Goal: Transaction & Acquisition: Purchase product/service

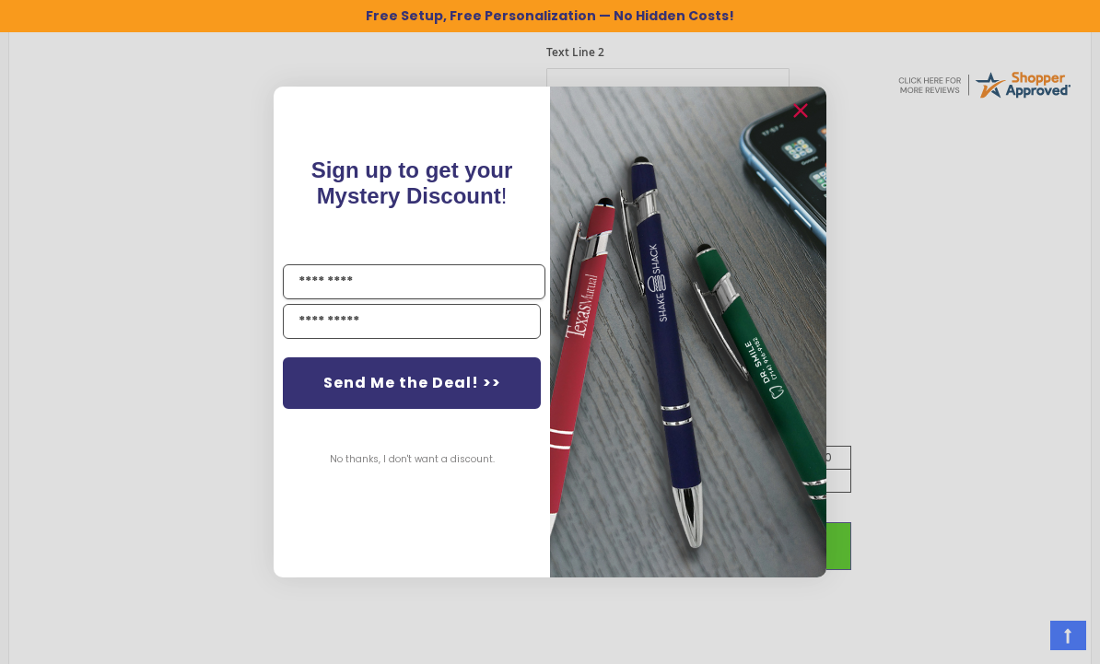
scroll to position [747, 0]
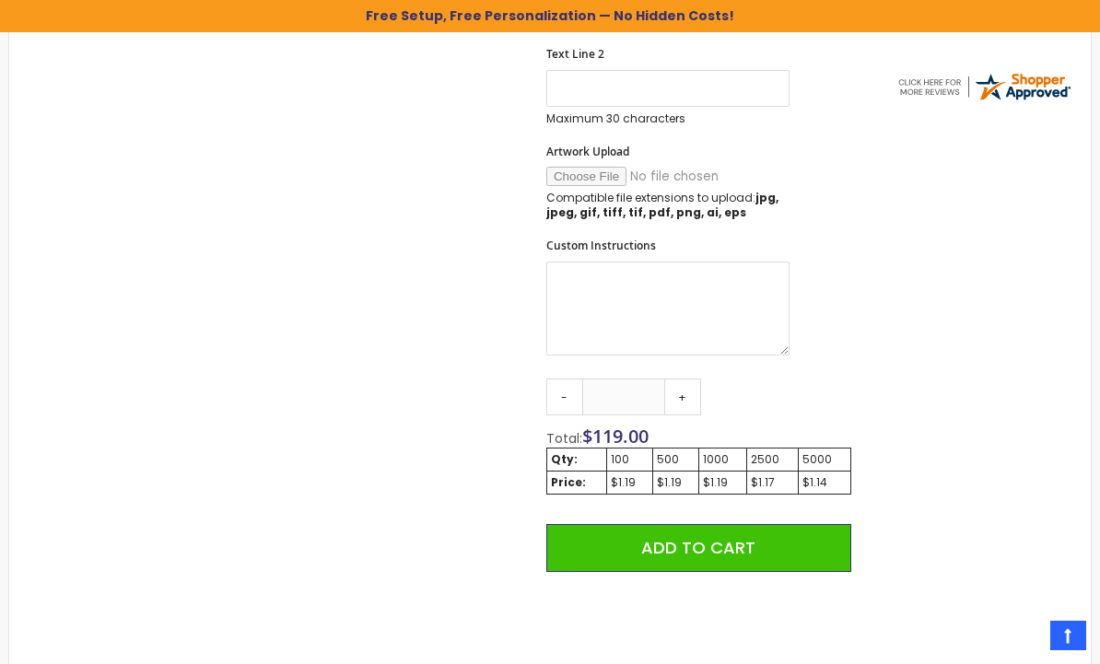
click at [953, 267] on div "Close dialog Sign up to get your Mystery Discount ! Name Send Me the Deal! >> N…" at bounding box center [550, 332] width 1100 height 664
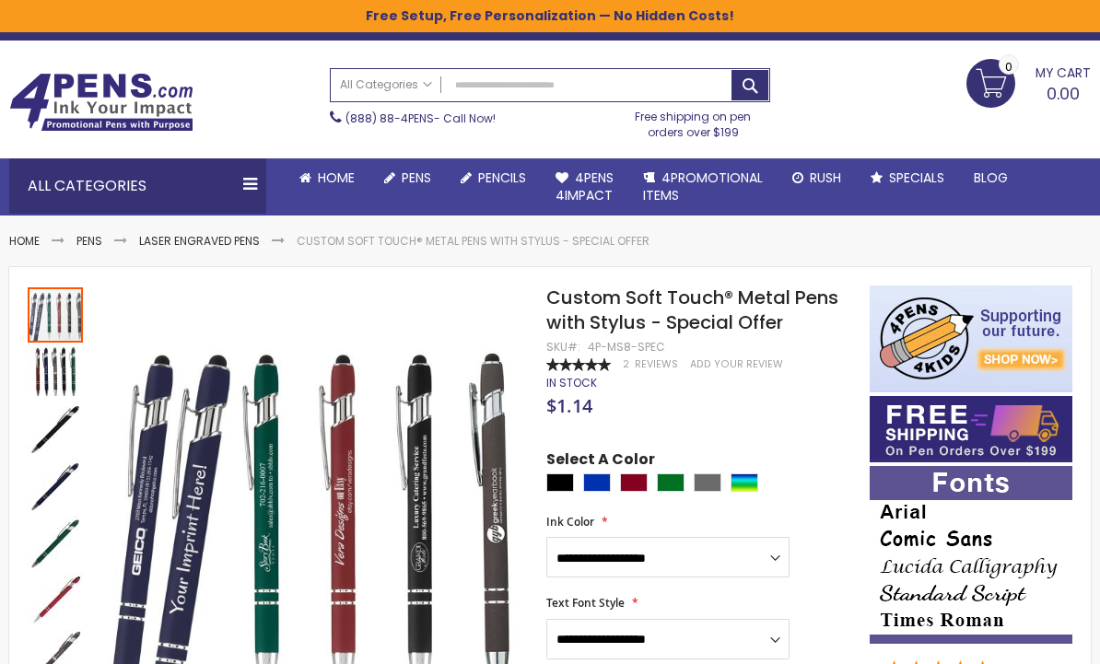
scroll to position [12, 0]
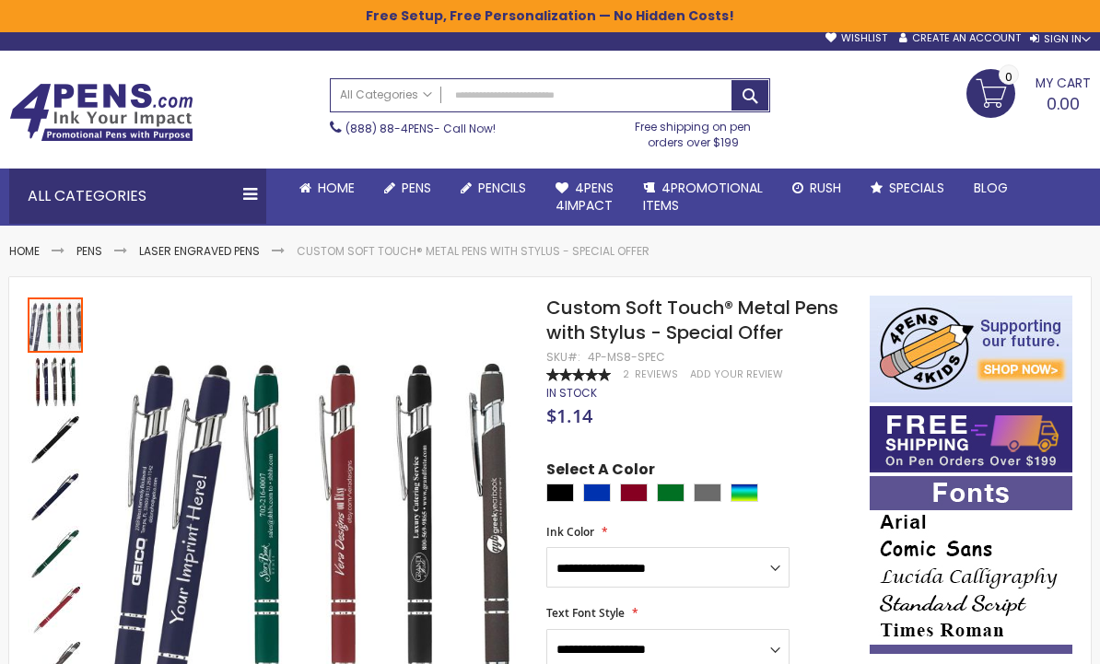
click at [610, 193] on span "4Pens 4impact" at bounding box center [584, 197] width 58 height 36
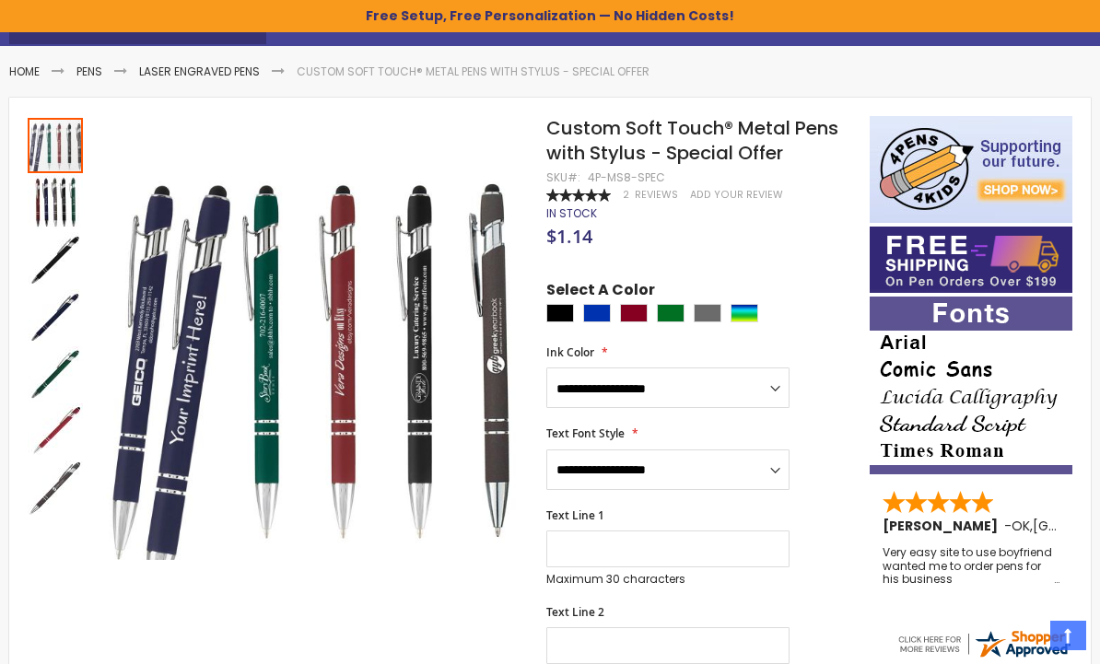
scroll to position [248, 0]
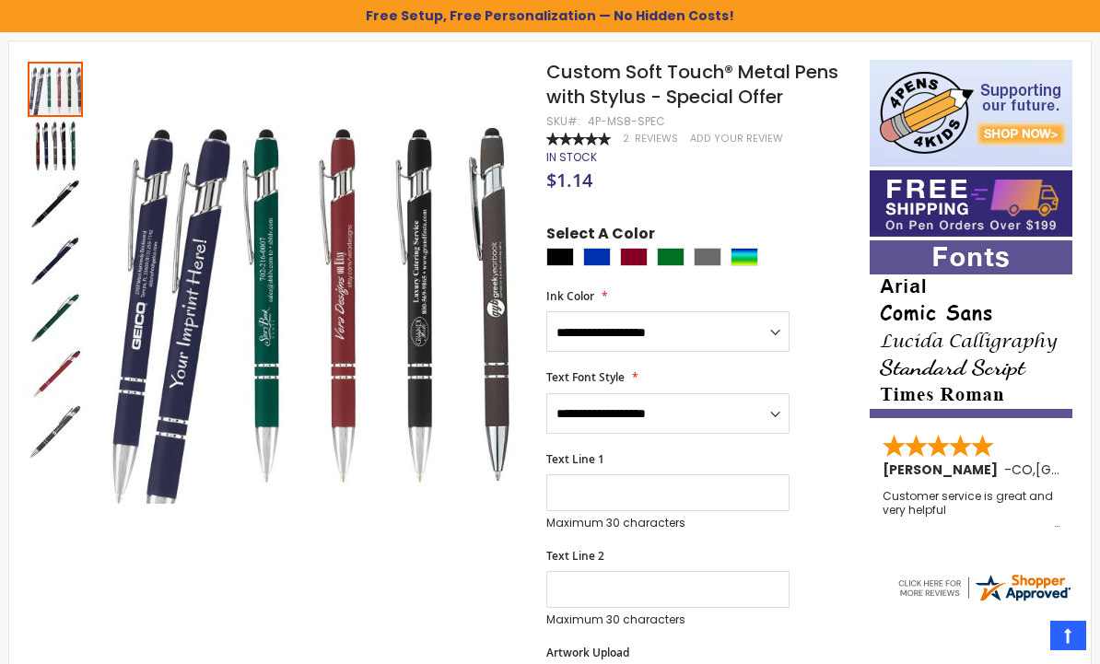
click at [66, 154] on img "Custom Soft Touch® Metal Pens with Stylus - Special Offer" at bounding box center [55, 146] width 55 height 55
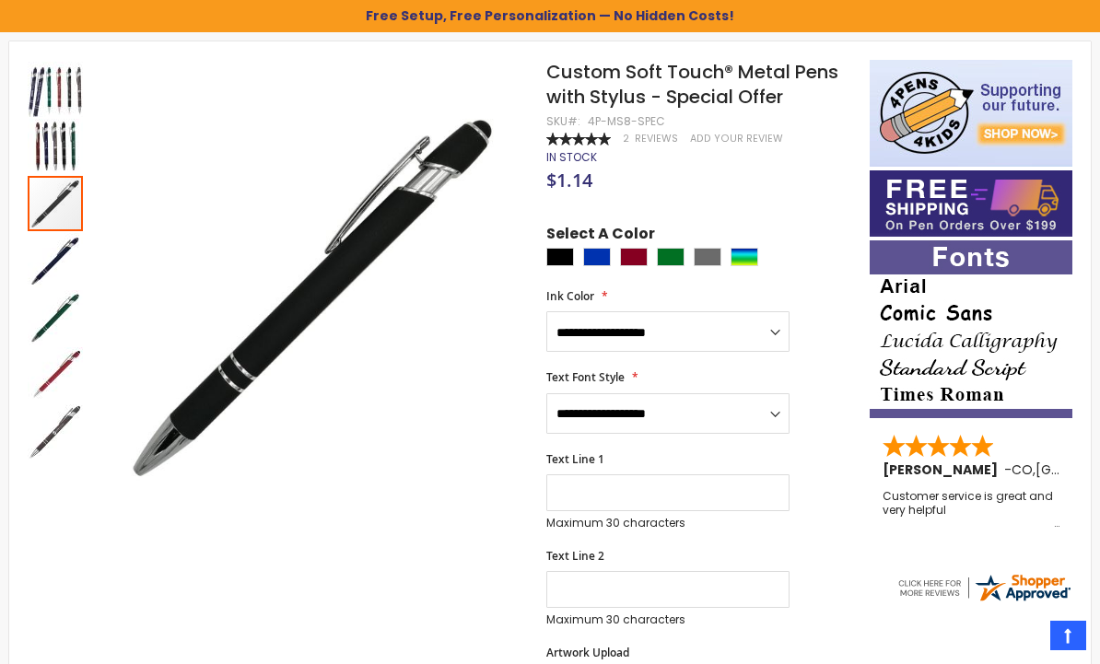
click at [49, 208] on img "Custom Soft Touch® Metal Pens with Stylus - Special Offer" at bounding box center [55, 203] width 55 height 55
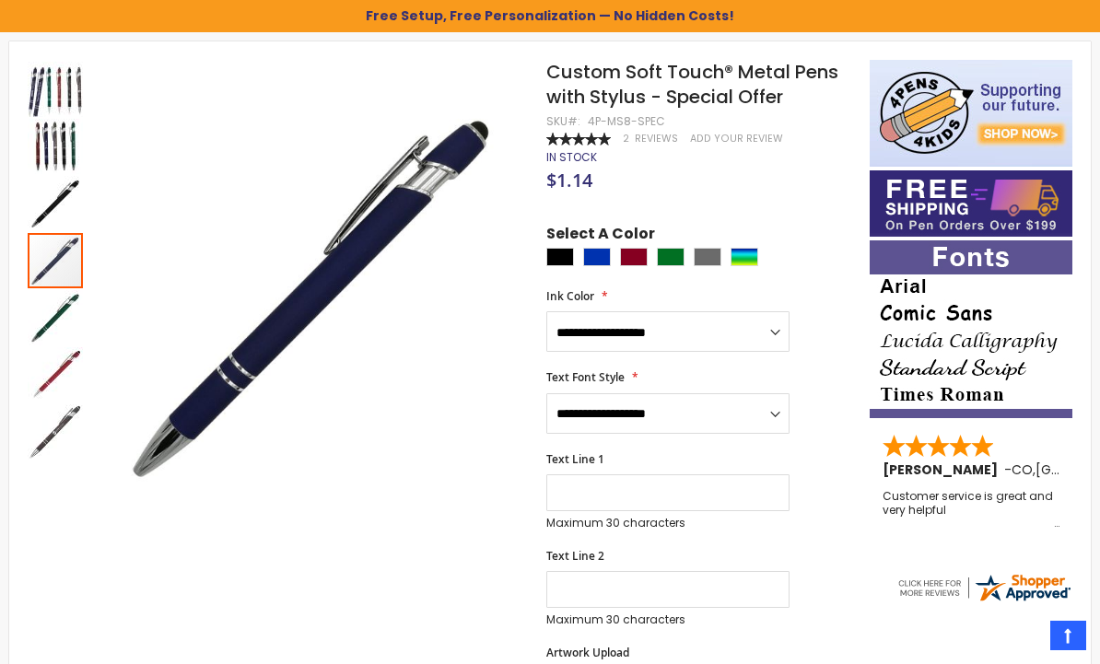
click at [54, 243] on div at bounding box center [55, 260] width 55 height 55
click at [55, 266] on div at bounding box center [55, 260] width 55 height 55
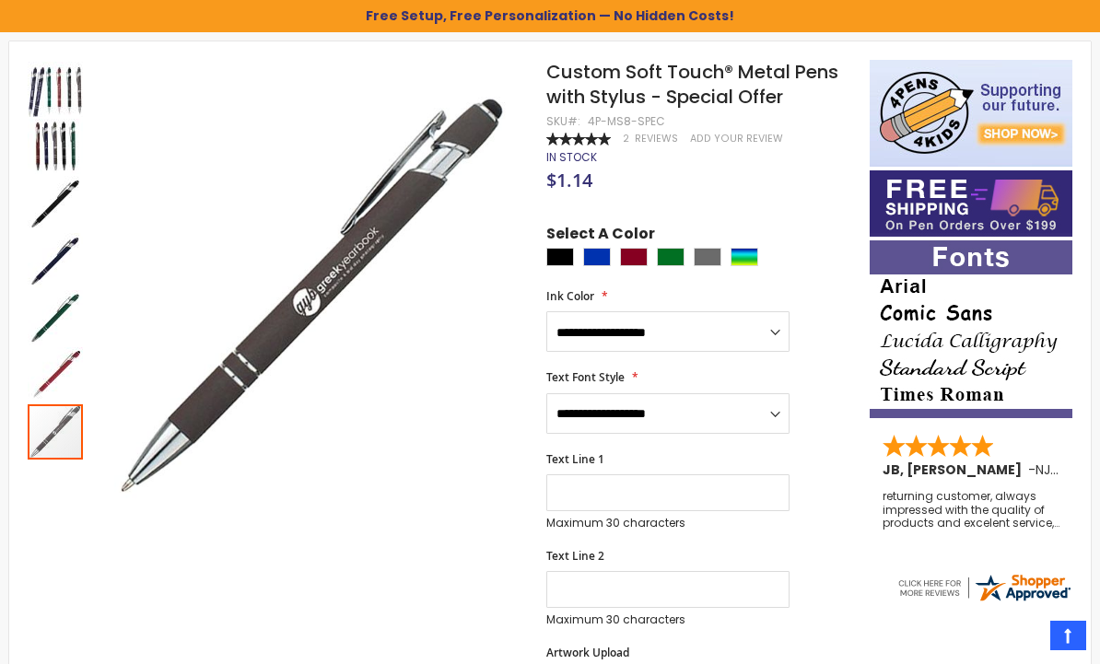
click at [55, 404] on img "Custom Soft Touch® Metal Pens with Stylus - Special Offer" at bounding box center [55, 431] width 55 height 55
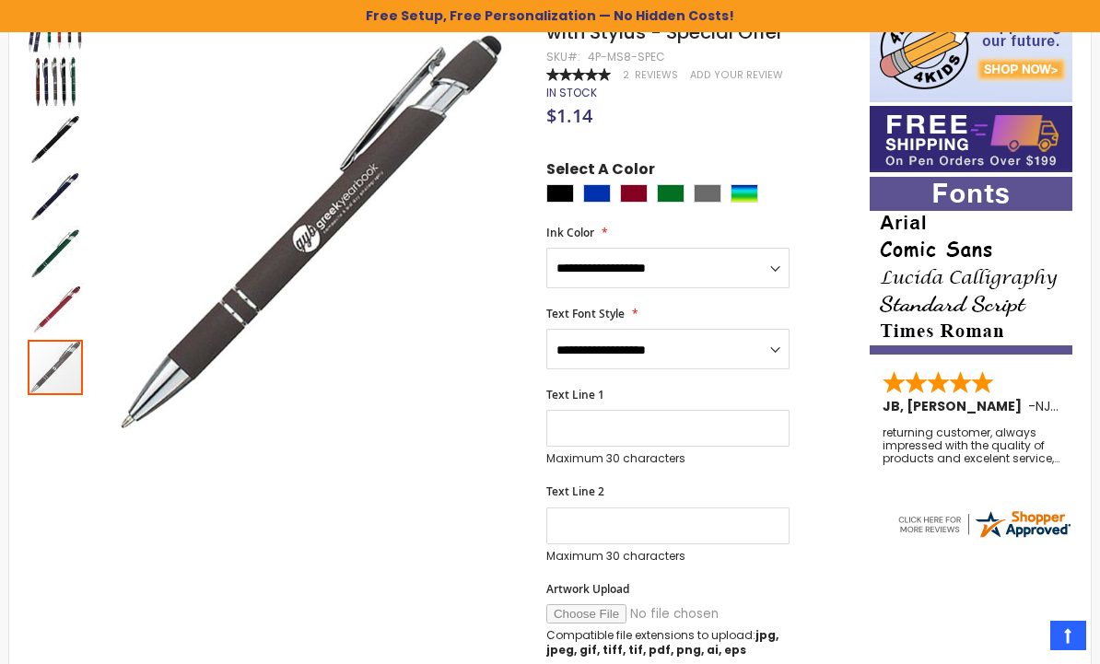
scroll to position [321, 0]
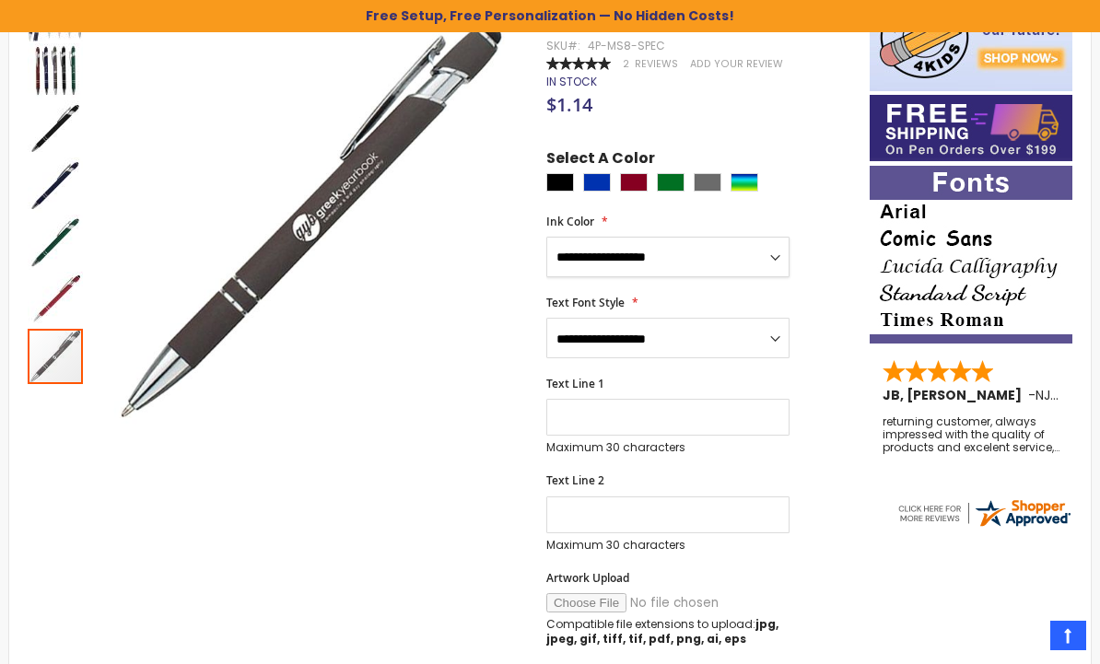
click at [767, 249] on select "**********" at bounding box center [667, 257] width 243 height 41
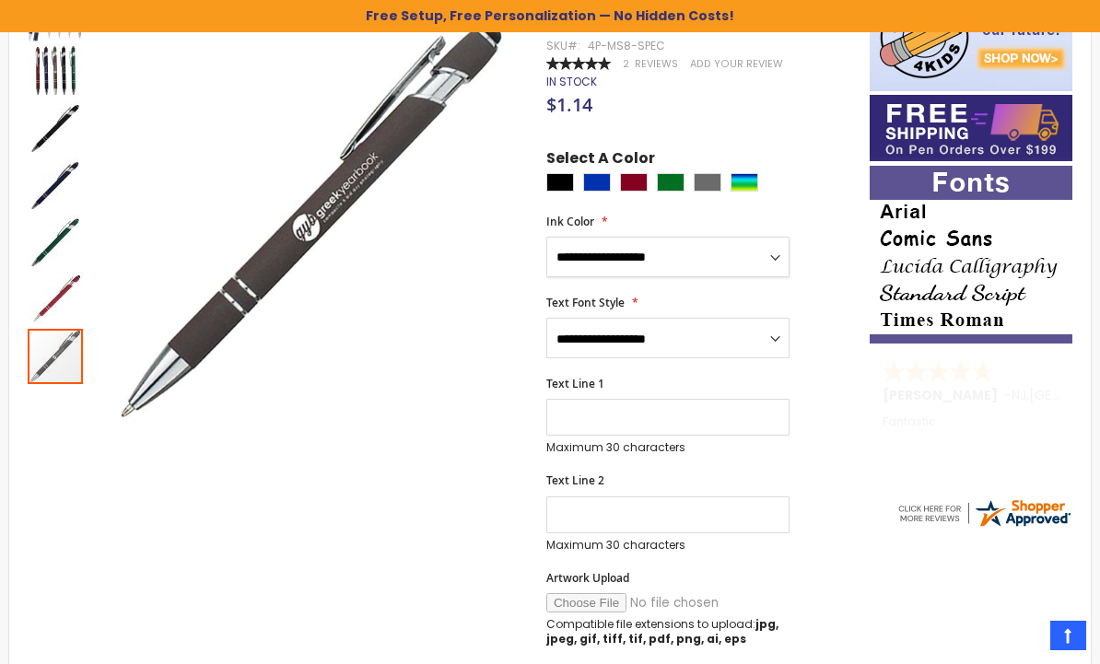
select select "****"
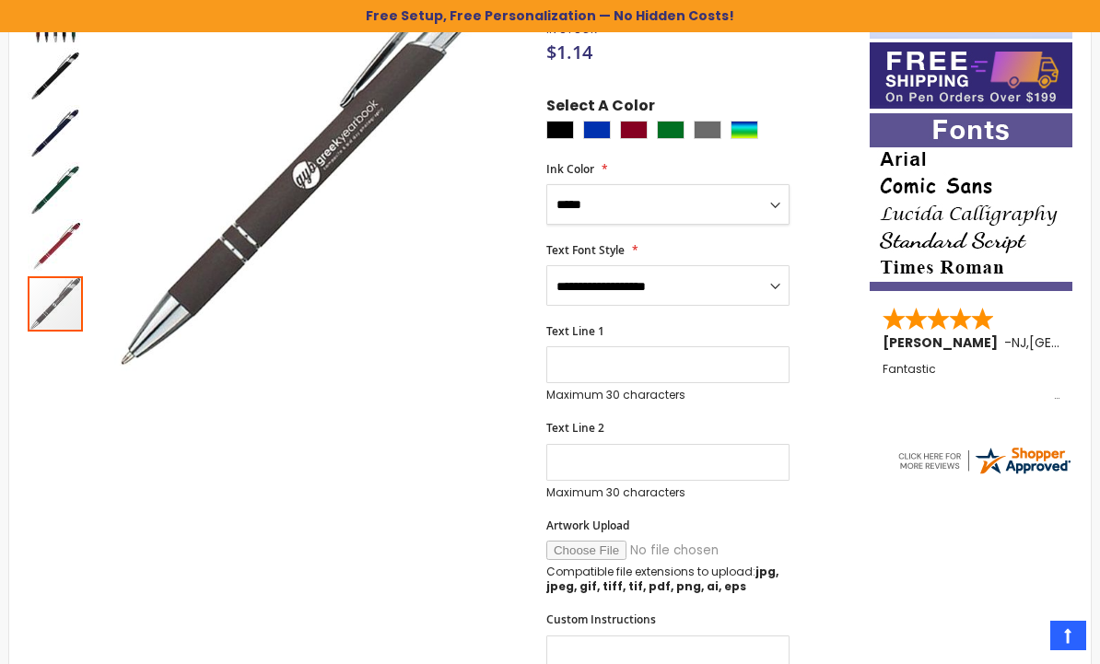
scroll to position [375, 0]
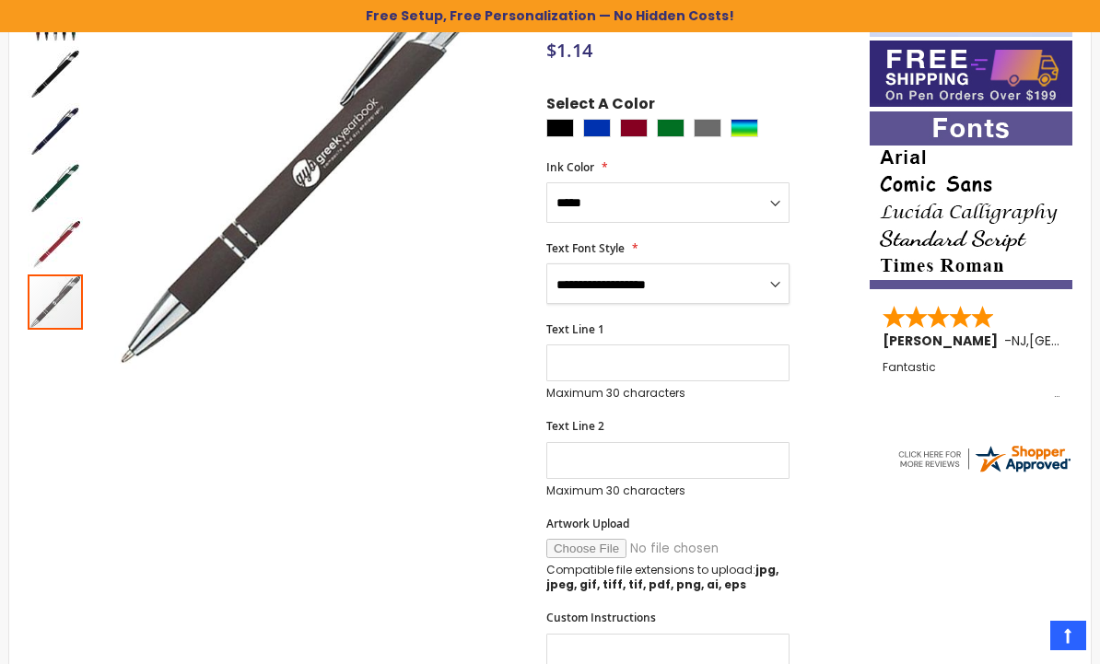
click at [771, 282] on select "**********" at bounding box center [667, 283] width 243 height 41
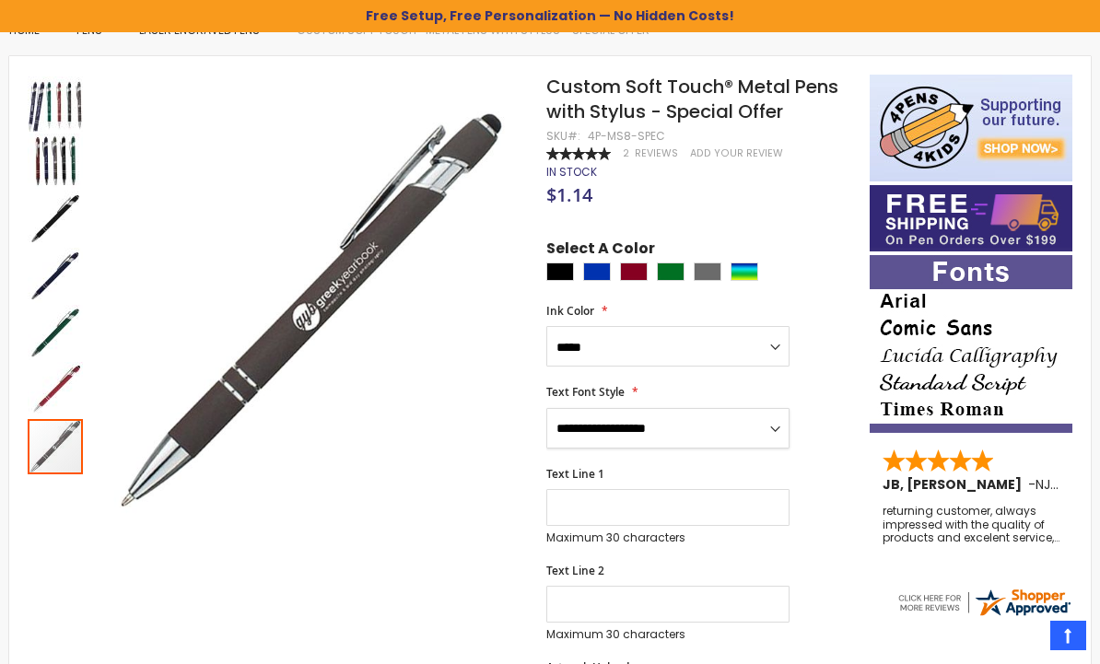
scroll to position [232, 0]
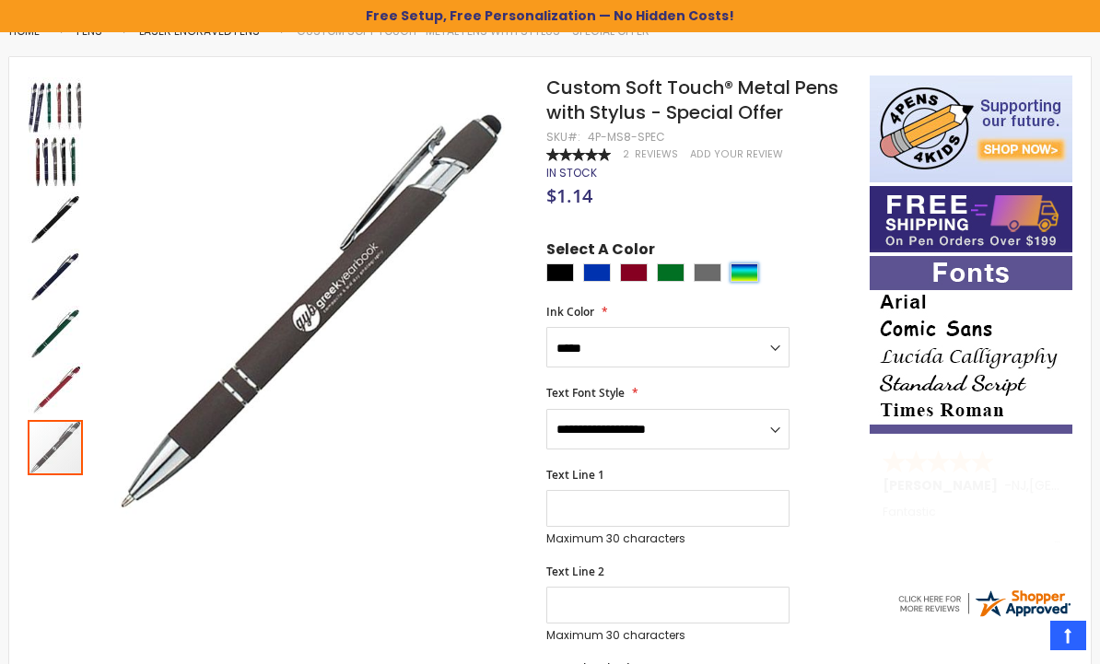
click at [756, 263] on div "Assorted" at bounding box center [745, 272] width 28 height 18
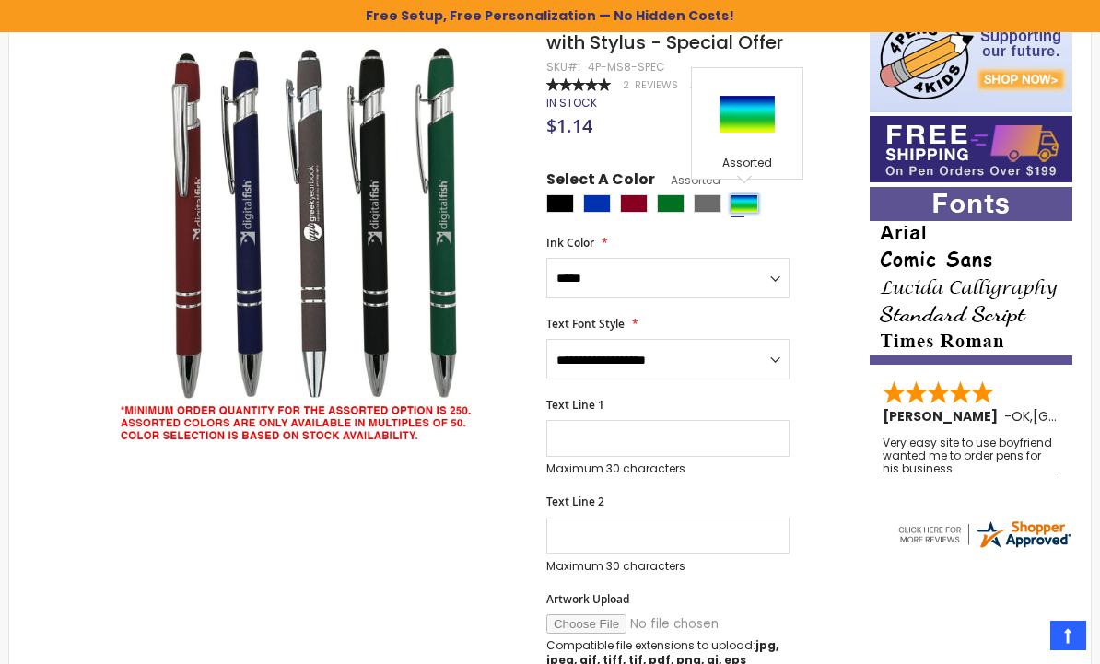
scroll to position [298, 0]
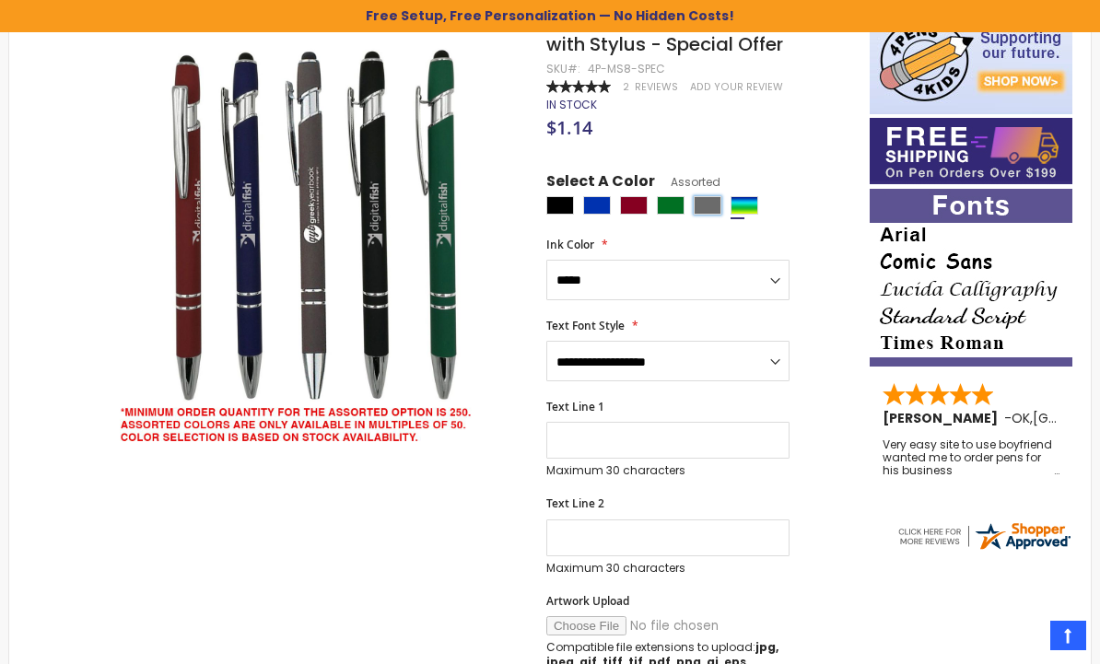
click at [716, 199] on div "Grey" at bounding box center [708, 205] width 28 height 18
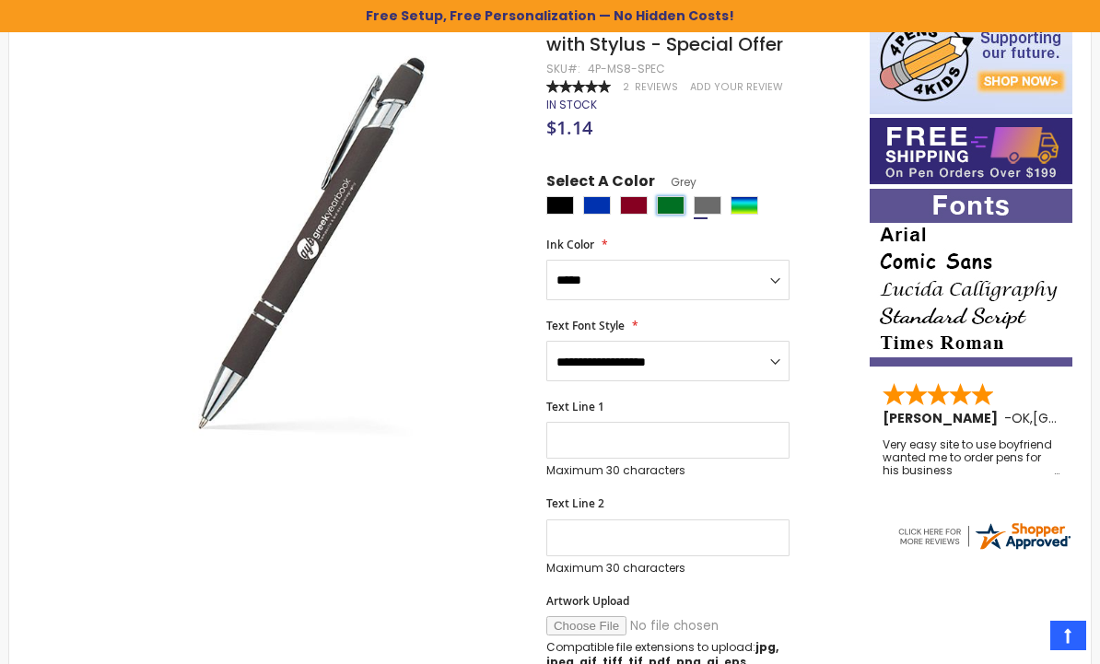
click at [677, 199] on div "Green" at bounding box center [671, 205] width 28 height 18
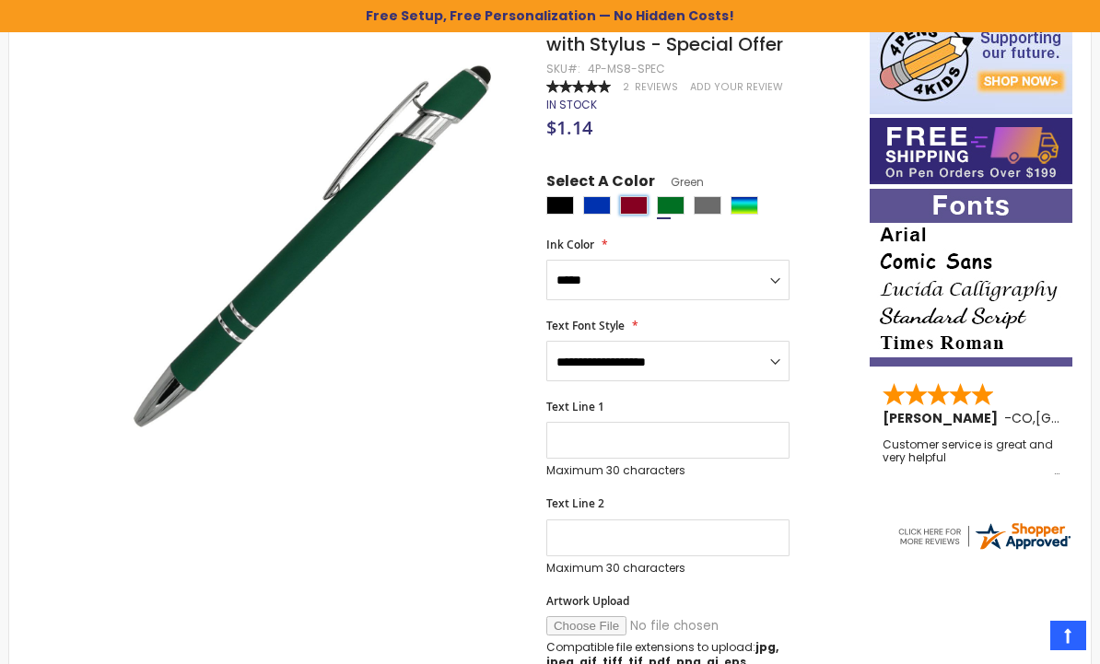
click at [637, 196] on div "Burgundy" at bounding box center [634, 205] width 28 height 18
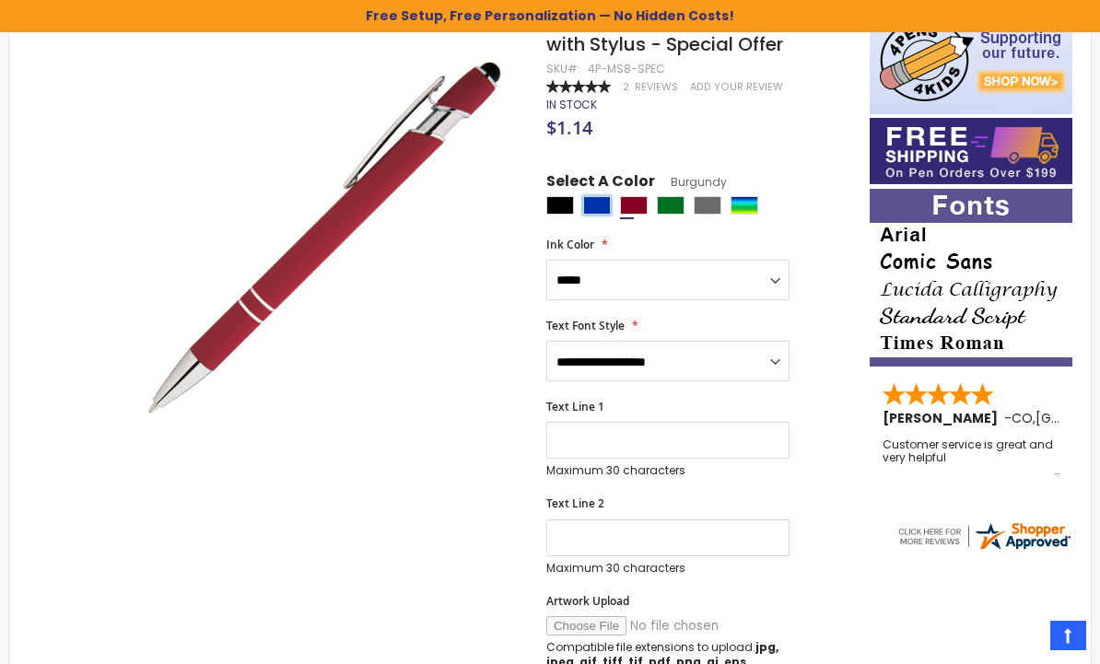
click at [599, 204] on div "Blue" at bounding box center [597, 205] width 28 height 18
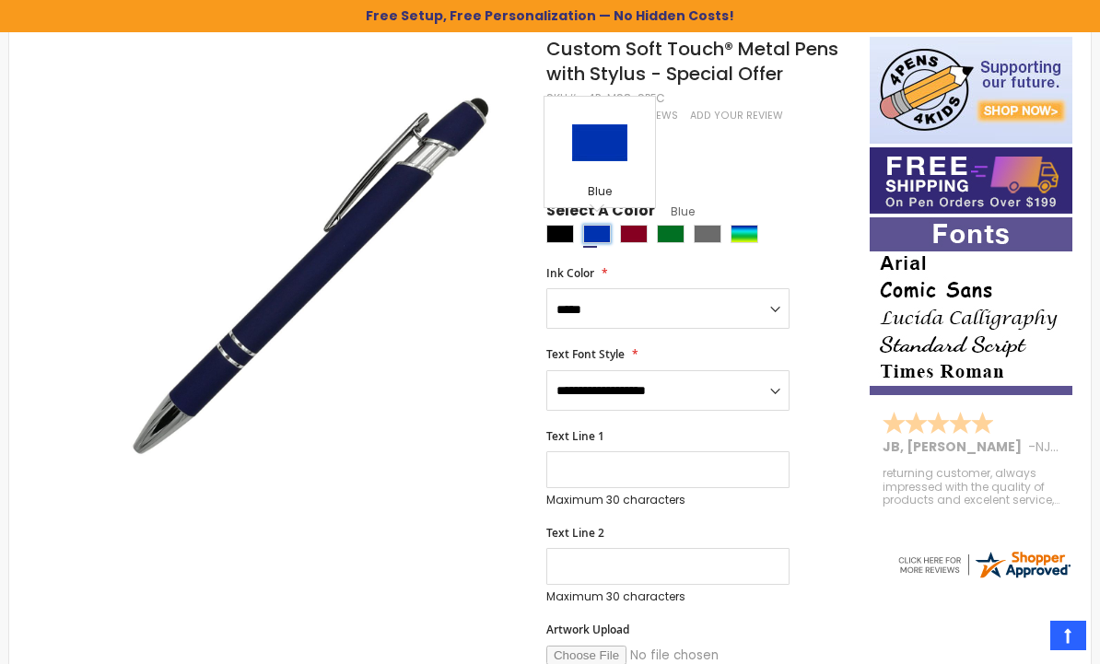
scroll to position [265, 0]
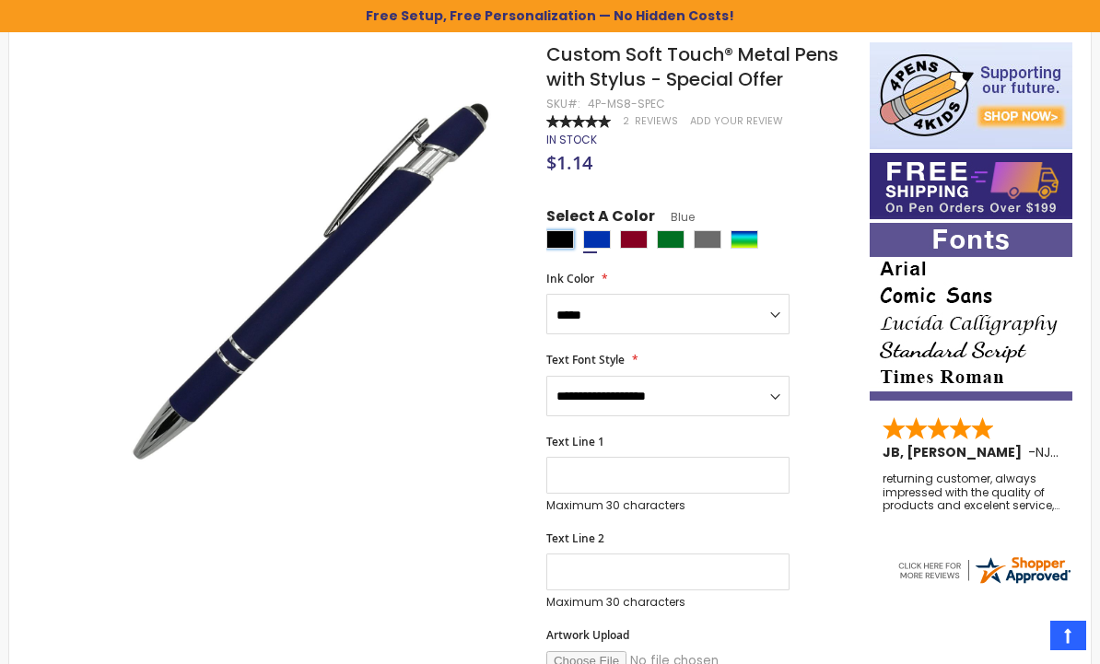
click at [562, 230] on div "Black" at bounding box center [560, 239] width 28 height 18
type input "****"
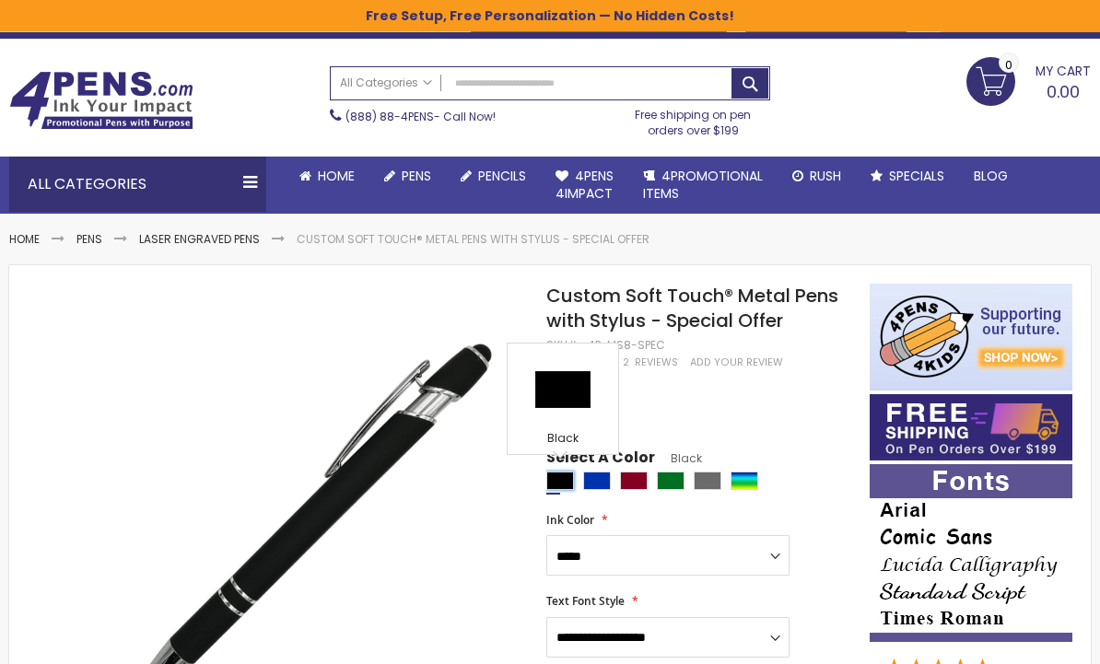
scroll to position [21, 0]
